Goal: Transaction & Acquisition: Book appointment/travel/reservation

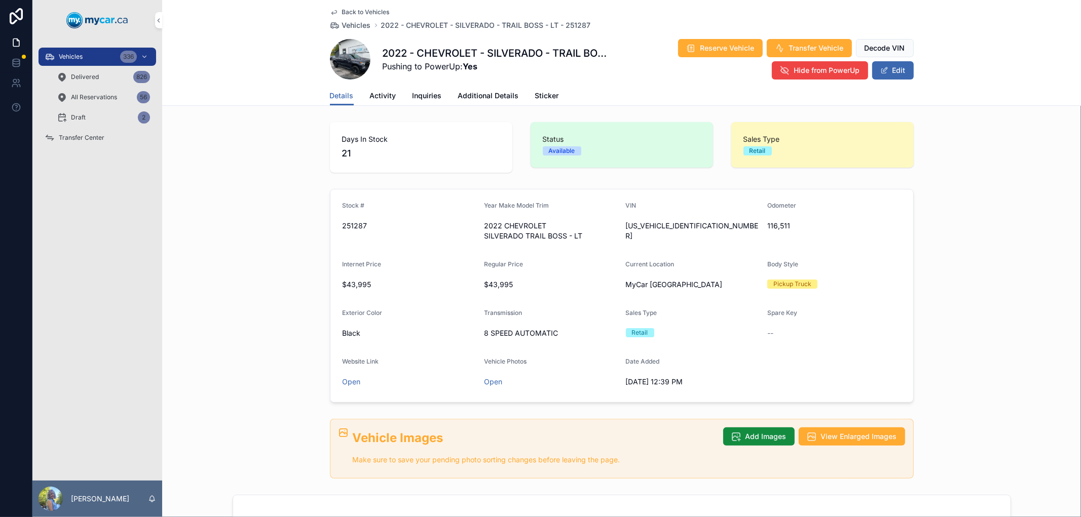
click at [102, 58] on div "Vehicles 336" at bounding box center [97, 57] width 105 height 16
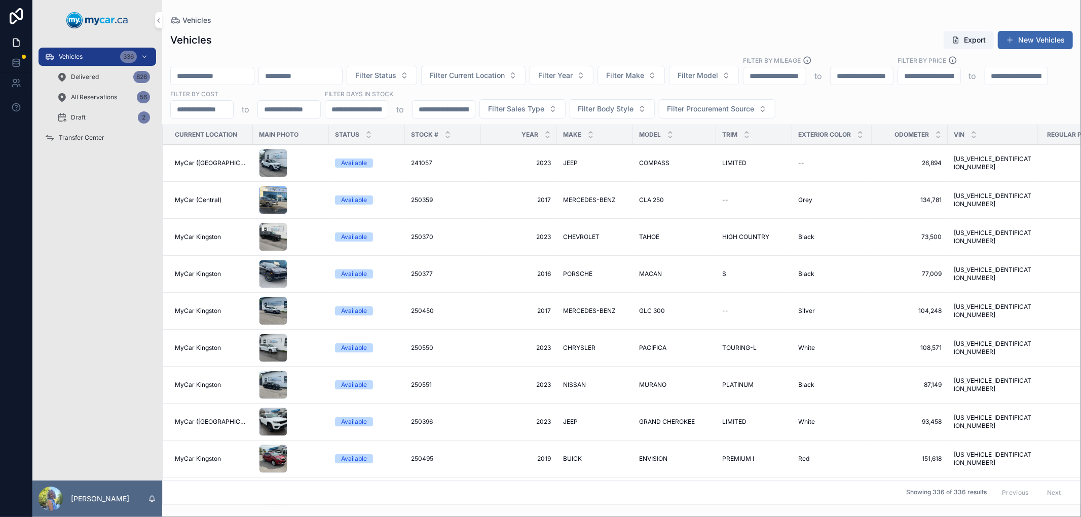
click at [372, 27] on div "Vehicles Export New Vehicles Filter Status Filter Current Location Filter Year …" at bounding box center [621, 264] width 919 height 481
click at [396, 71] on span "Filter Status" at bounding box center [375, 75] width 41 height 10
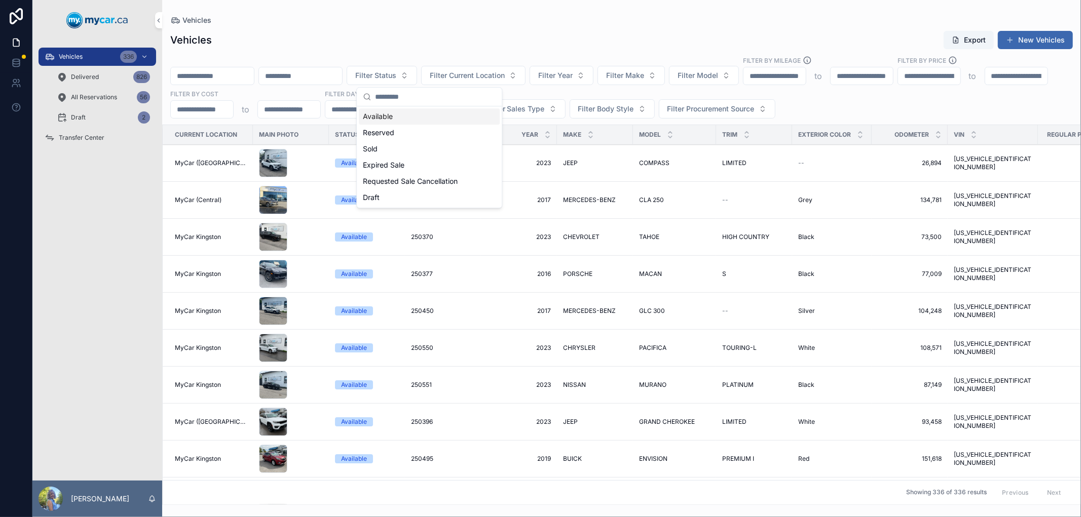
click at [495, 31] on div "Vehicles Export New Vehicles" at bounding box center [621, 39] width 903 height 19
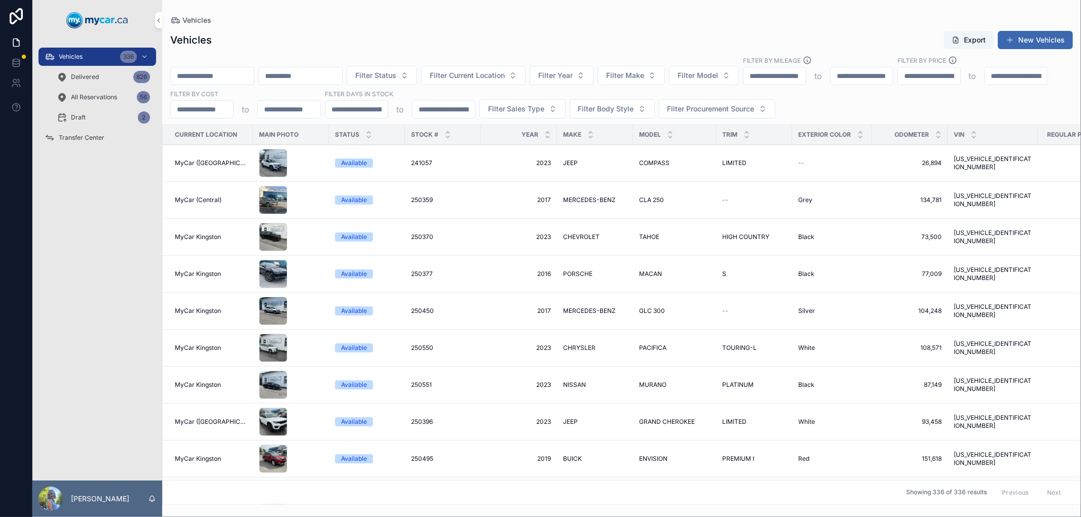
click at [84, 55] on div "Vehicles 336" at bounding box center [97, 57] width 105 height 16
click at [573, 76] on span "Filter Year" at bounding box center [555, 75] width 34 height 10
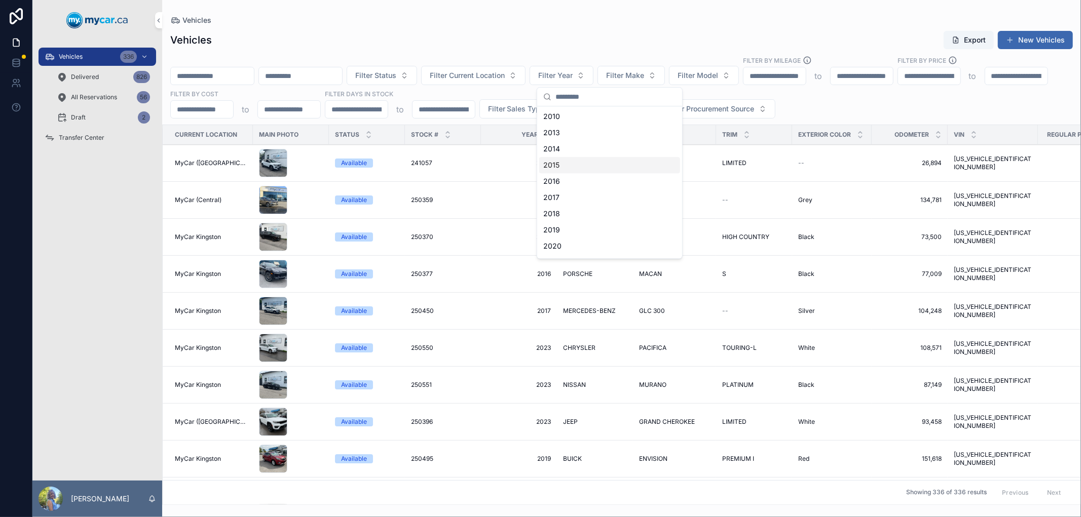
click at [580, 167] on div "2015" at bounding box center [609, 165] width 141 height 16
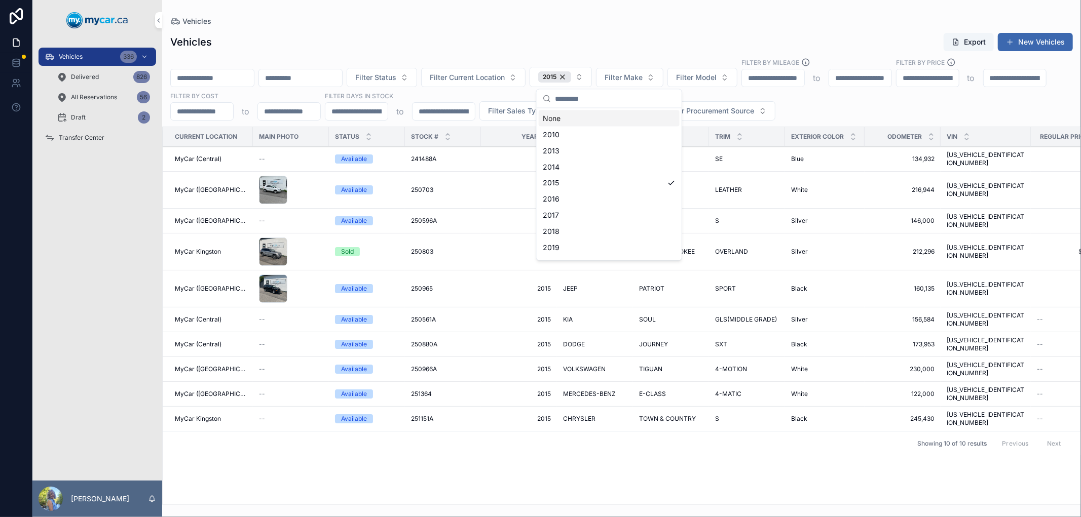
click at [643, 80] on span "Filter Make" at bounding box center [624, 77] width 38 height 10
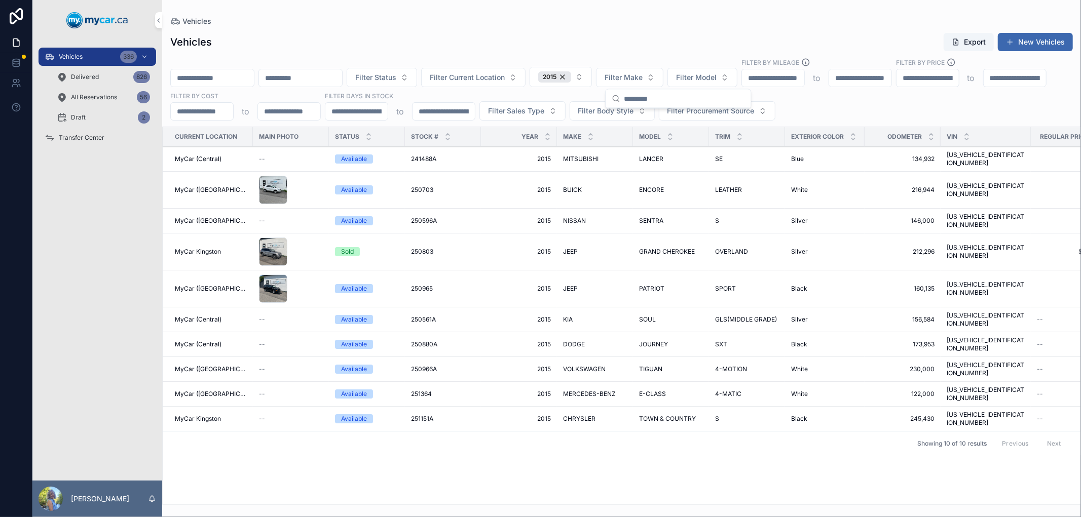
click at [559, 36] on div "Vehicles Export New Vehicles" at bounding box center [621, 41] width 903 height 19
click at [421, 285] on span "250965" at bounding box center [422, 289] width 22 height 8
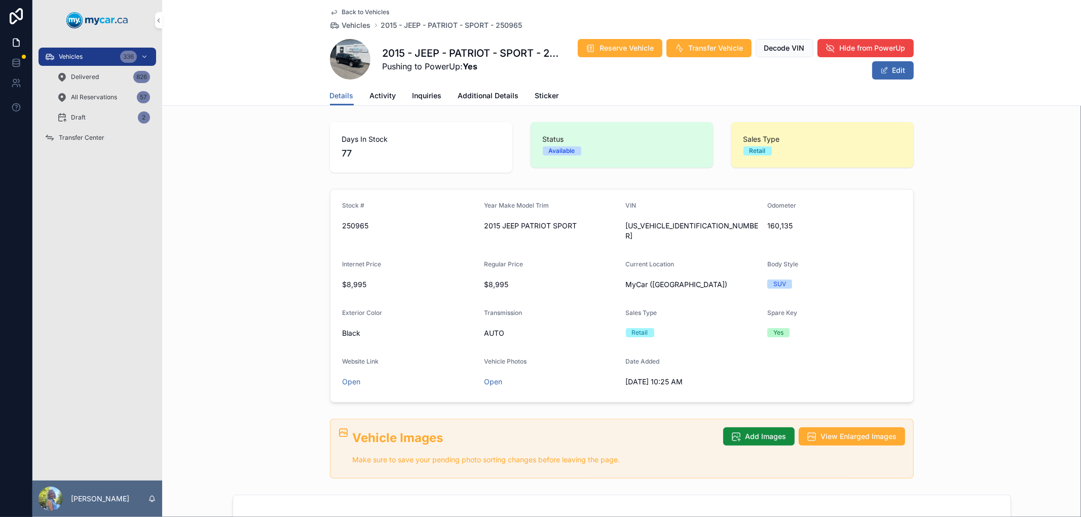
click at [628, 47] on span "Reserve Vehicle" at bounding box center [627, 48] width 54 height 10
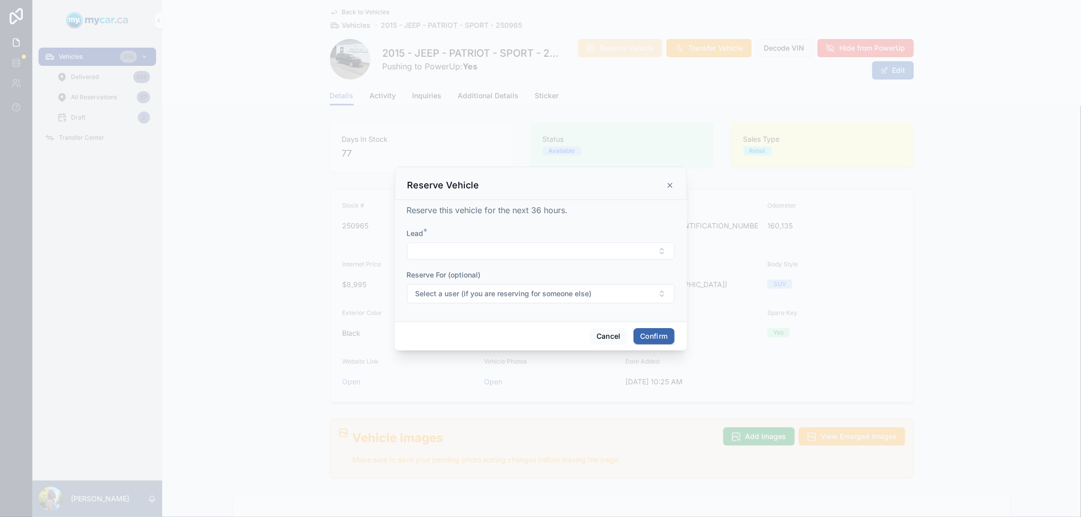
click at [511, 249] on button "Select Button" at bounding box center [541, 251] width 268 height 17
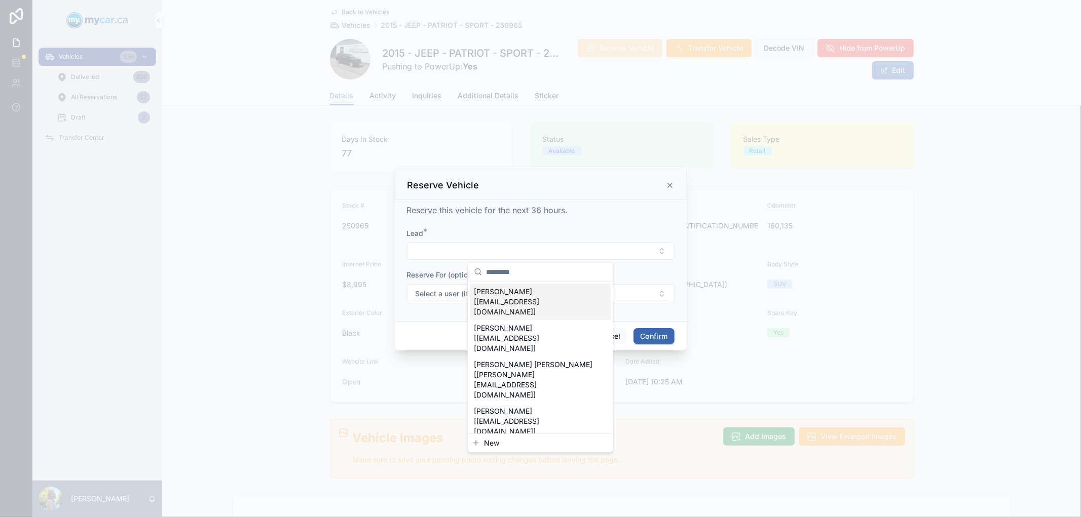
click at [504, 247] on button "Select Button" at bounding box center [541, 251] width 268 height 17
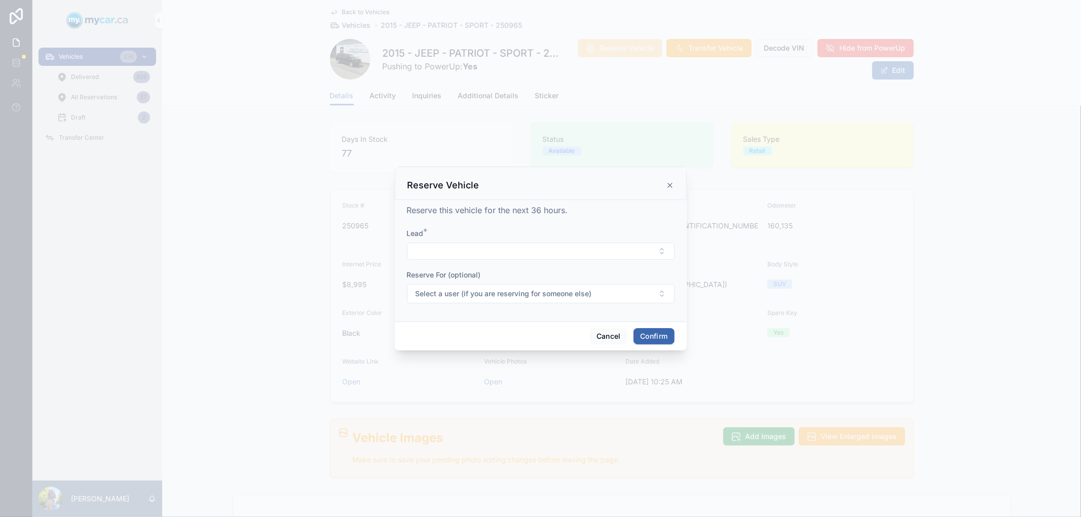
click at [499, 256] on button "Select Button" at bounding box center [541, 251] width 268 height 17
type input "*"
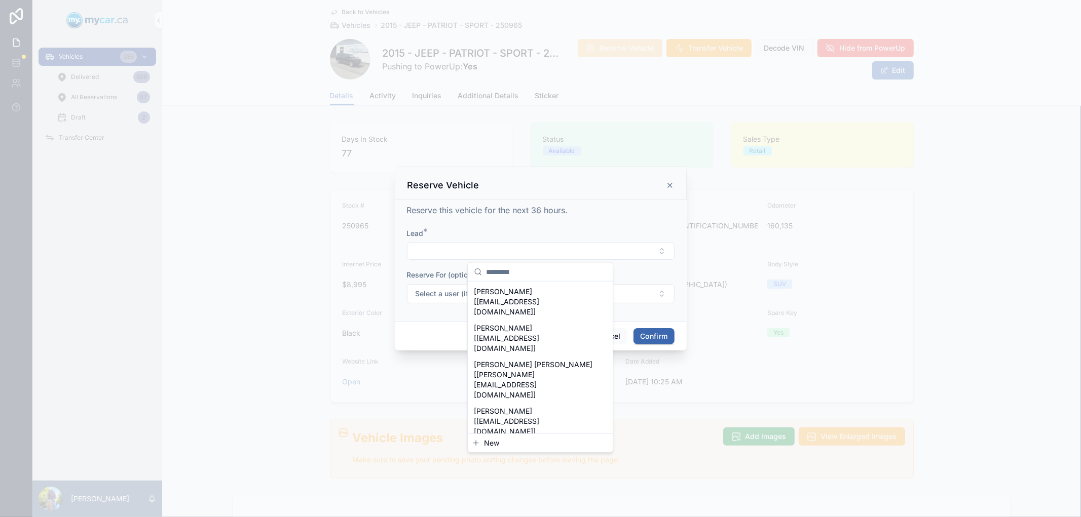
click at [978, 356] on div at bounding box center [540, 258] width 1081 height 517
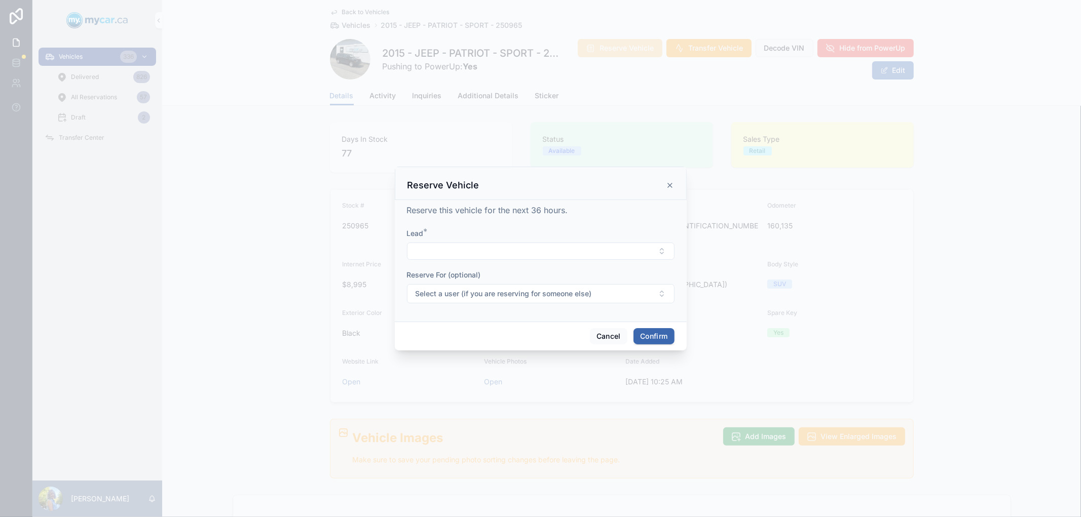
click at [606, 338] on button "Cancel" at bounding box center [609, 336] width 38 height 16
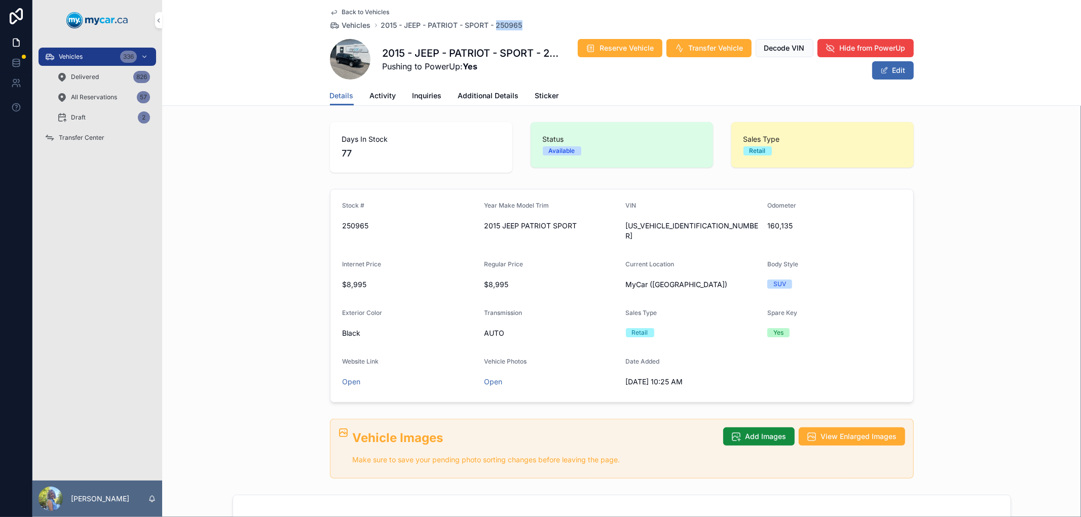
drag, startPoint x: 536, startPoint y: 23, endPoint x: 493, endPoint y: 27, distance: 43.3
click at [493, 27] on div "Back to Vehicles Vehicles 2015 - JEEP - PATRIOT - SPORT - 250965" at bounding box center [622, 19] width 584 height 22
copy span "250965"
